Goal: Task Accomplishment & Management: Use online tool/utility

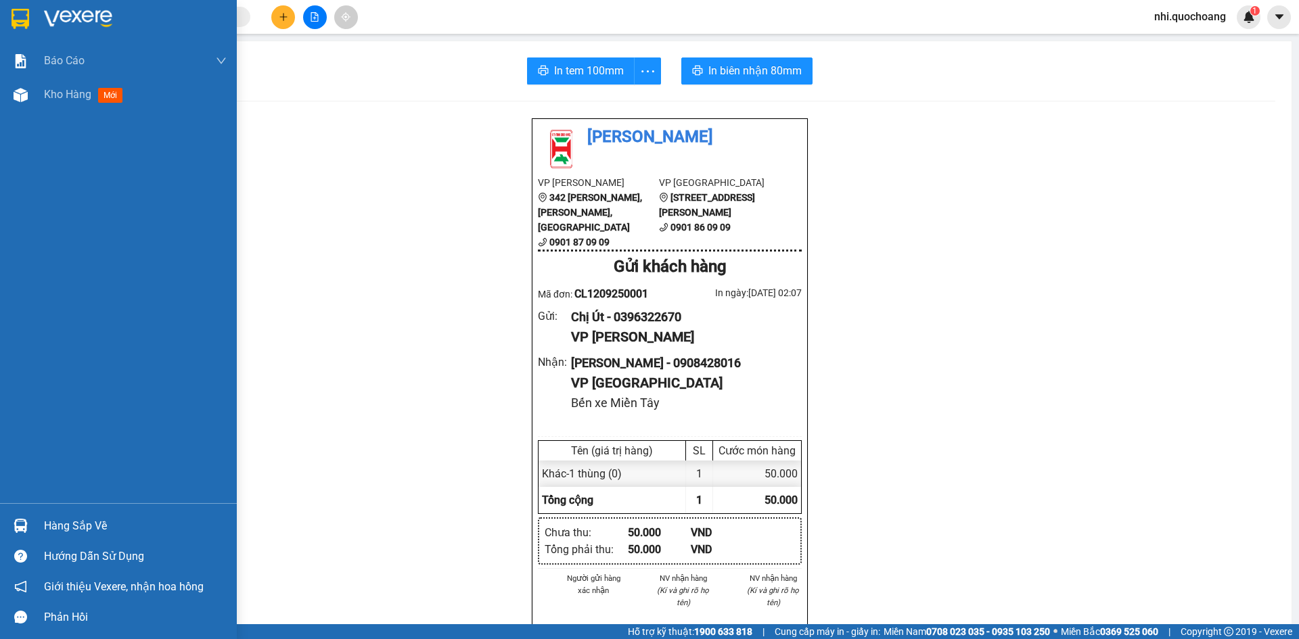
click at [19, 18] on img at bounding box center [21, 19] width 18 height 20
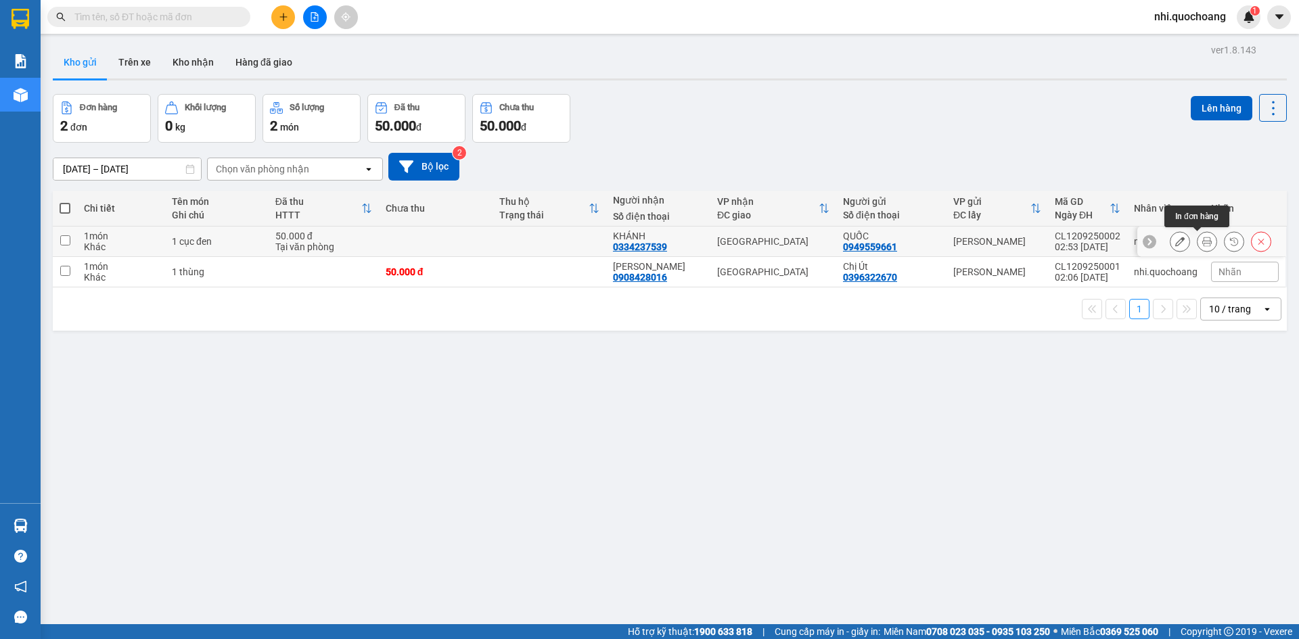
click at [1202, 240] on icon at bounding box center [1206, 241] width 9 height 9
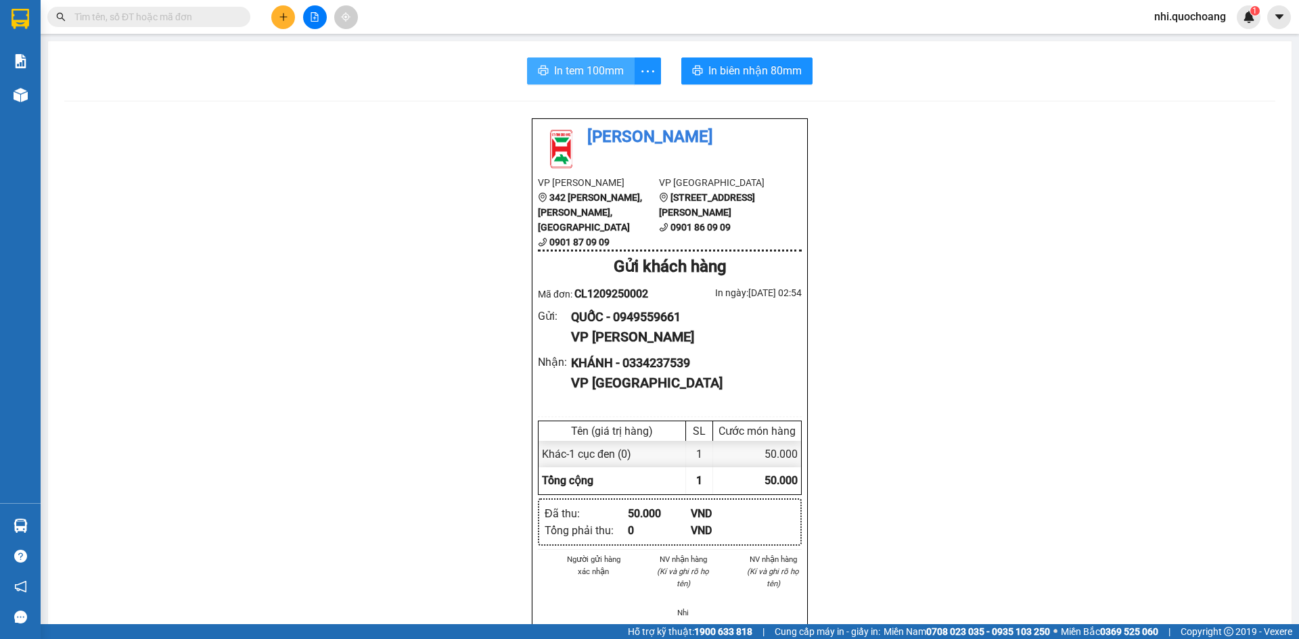
click at [570, 65] on span "In tem 100mm" at bounding box center [589, 70] width 70 height 17
click at [735, 69] on span "In biên nhận 80mm" at bounding box center [754, 70] width 93 height 17
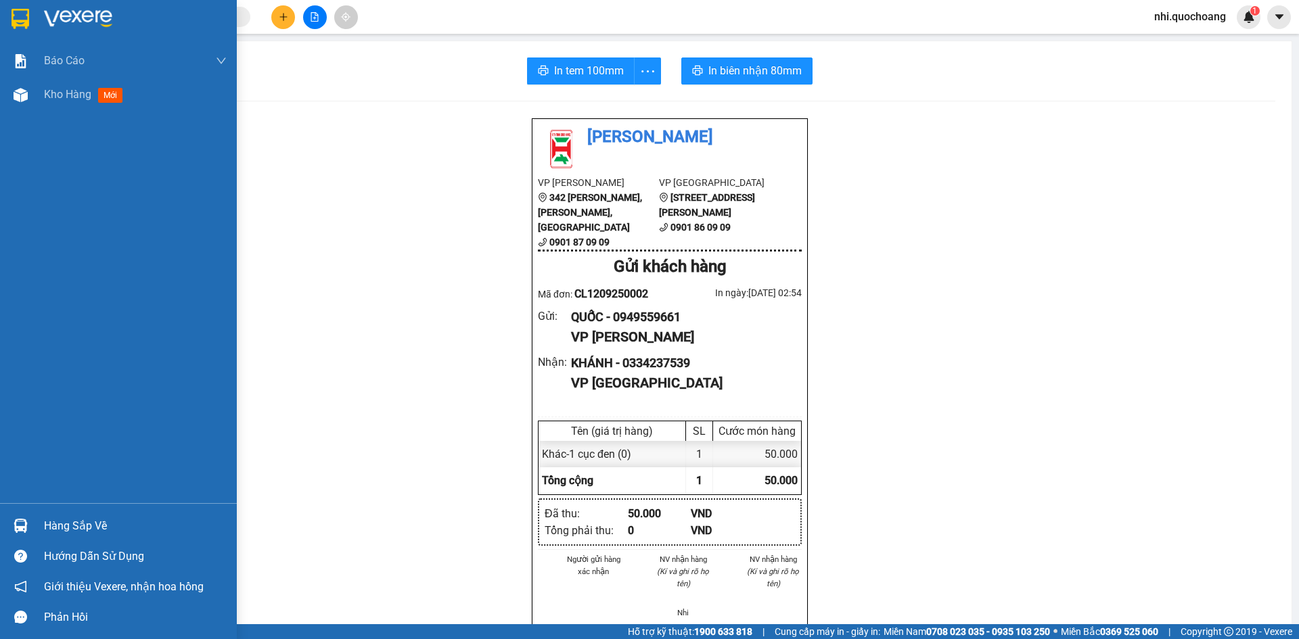
click at [16, 14] on img at bounding box center [21, 19] width 18 height 20
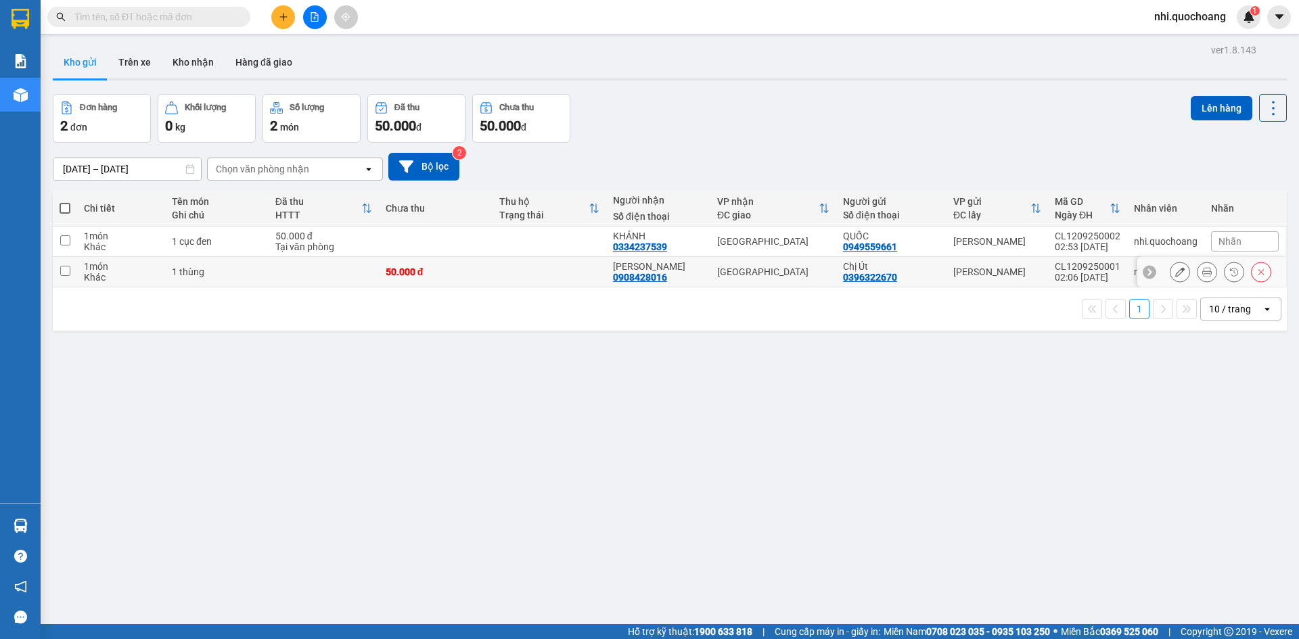
click at [68, 271] on input "checkbox" at bounding box center [65, 271] width 10 height 10
checkbox input "true"
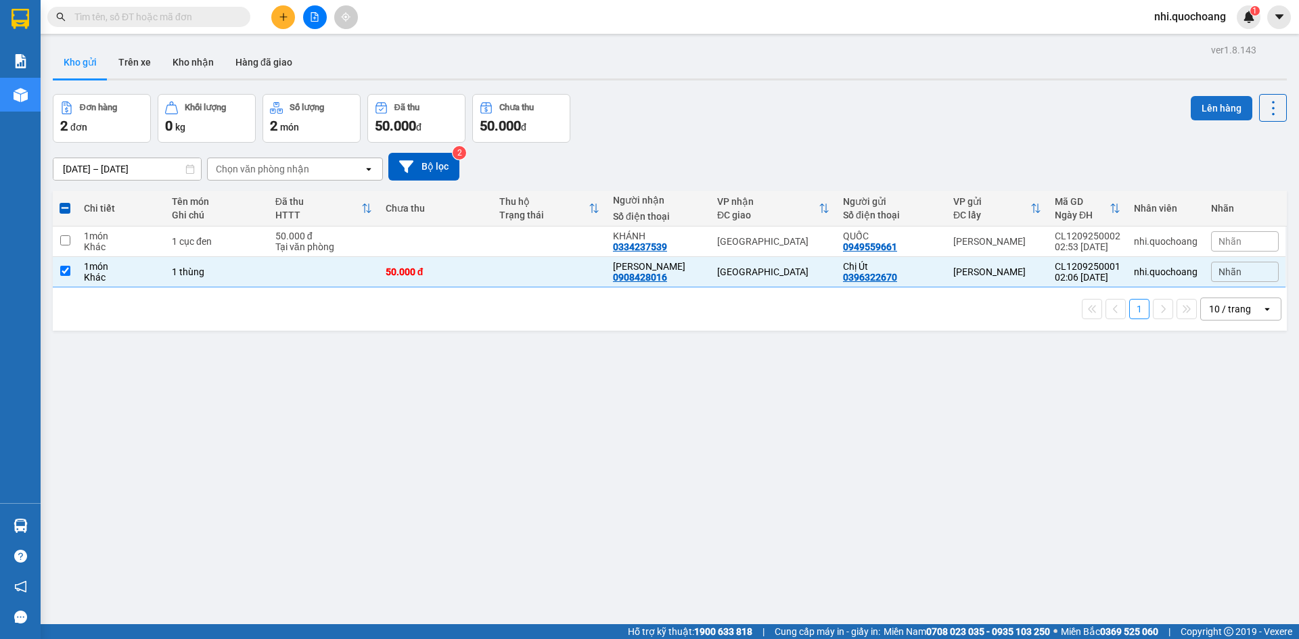
click at [1213, 108] on button "Lên hàng" at bounding box center [1222, 108] width 62 height 24
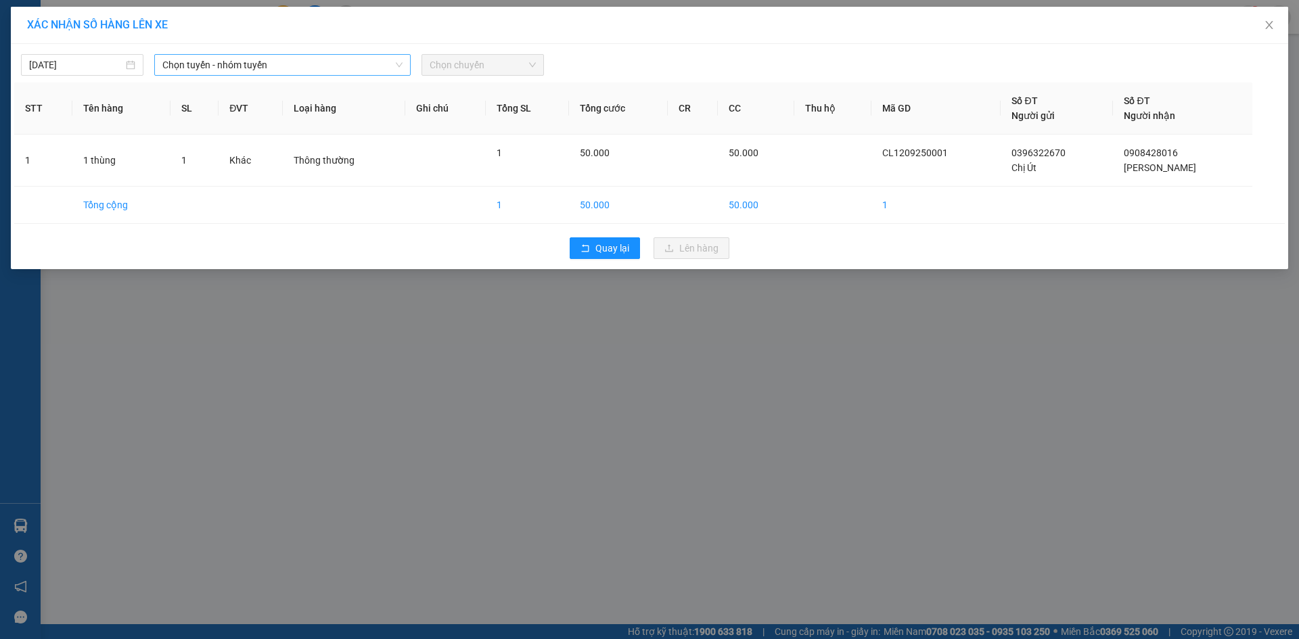
click at [395, 62] on icon "down" at bounding box center [399, 65] width 8 height 8
click at [402, 65] on icon "down" at bounding box center [399, 65] width 8 height 8
click at [395, 65] on icon "down" at bounding box center [399, 65] width 8 height 8
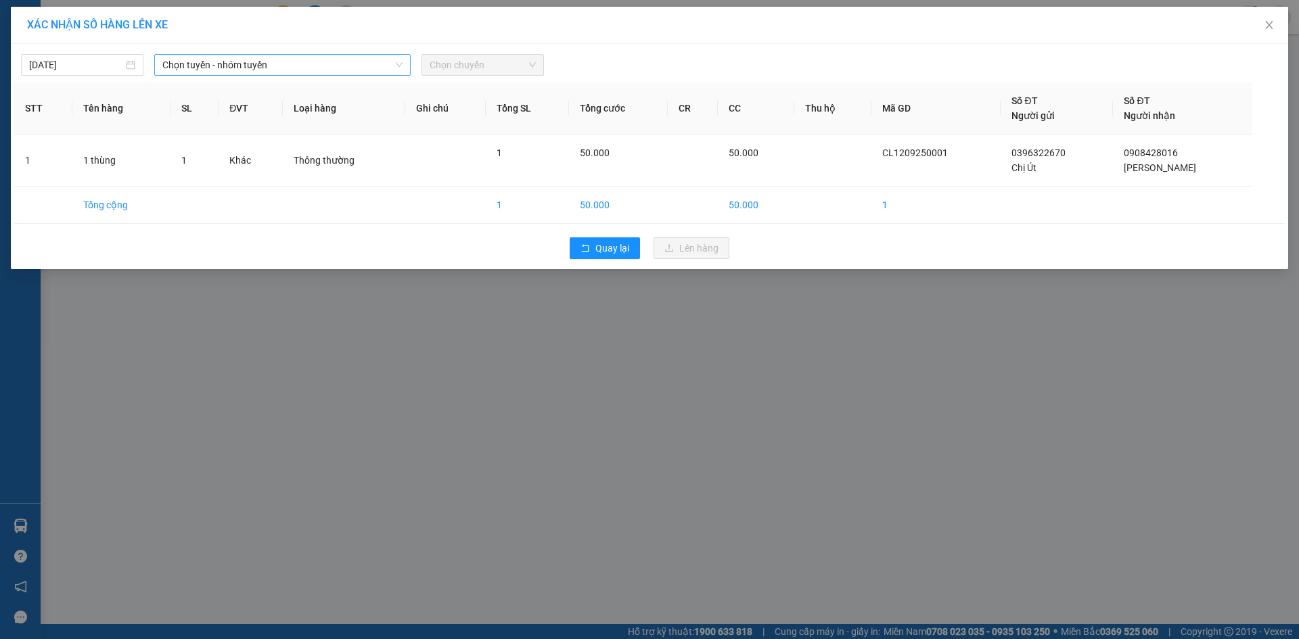
drag, startPoint x: 395, startPoint y: 65, endPoint x: 369, endPoint y: 66, distance: 25.7
click at [384, 66] on div "Chọn tuyến - nhóm tuyến" at bounding box center [282, 65] width 256 height 22
click at [367, 65] on span "Chọn tuyến - nhóm tuyến" at bounding box center [282, 65] width 240 height 20
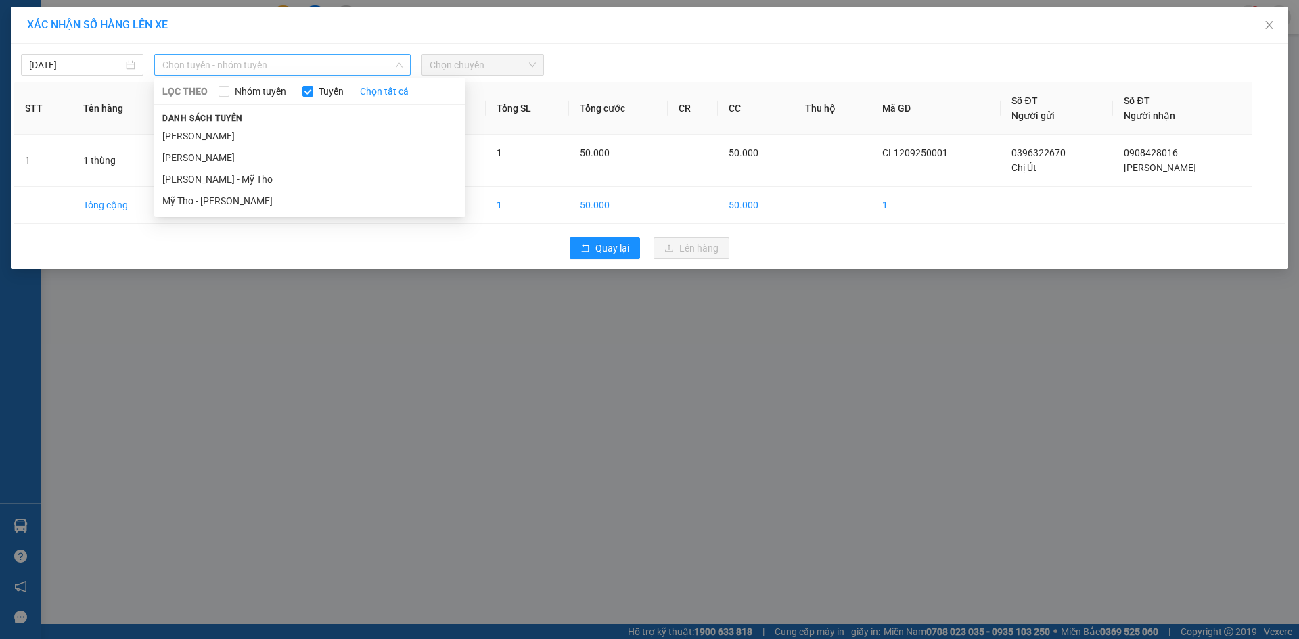
click at [367, 65] on span "Chọn tuyến - nhóm tuyến" at bounding box center [282, 65] width 240 height 20
click at [275, 133] on li "[PERSON_NAME]" at bounding box center [309, 136] width 311 height 22
